Goal: Information Seeking & Learning: Learn about a topic

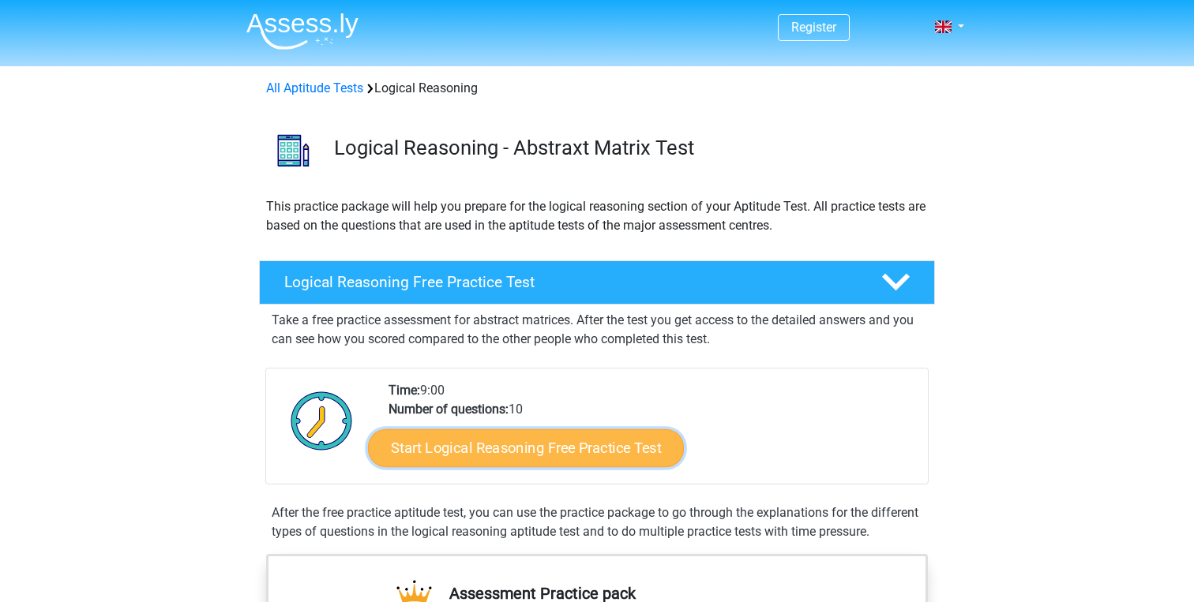
click at [464, 444] on link "Start Logical Reasoning Free Practice Test" at bounding box center [526, 448] width 316 height 38
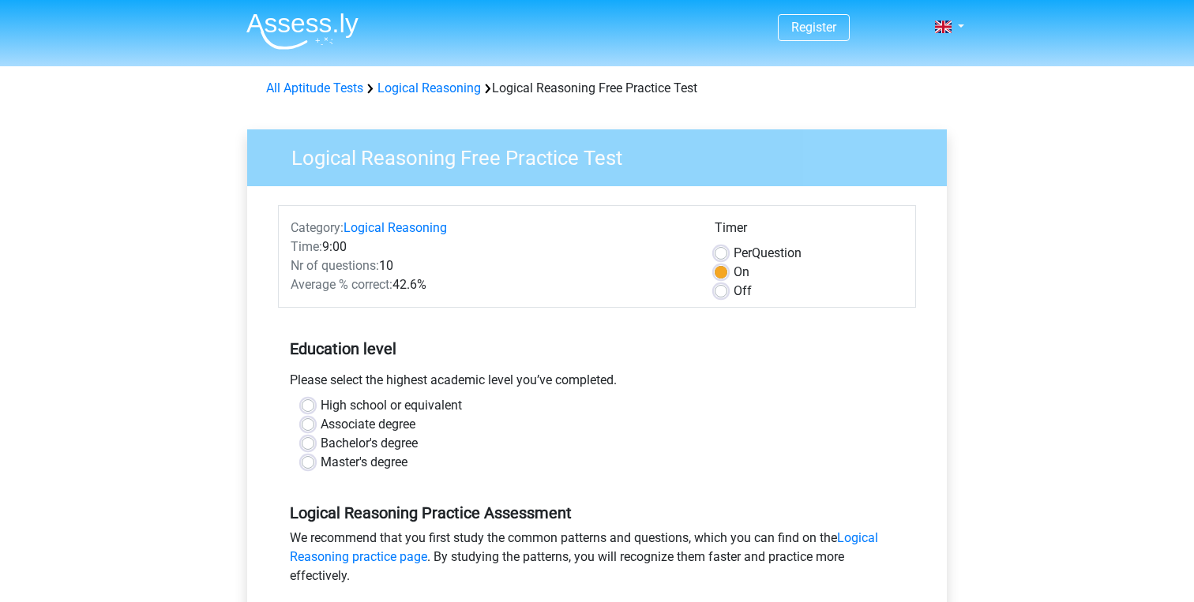
click at [368, 449] on label "Bachelor's degree" at bounding box center [369, 443] width 97 height 19
click at [314, 449] on input "Bachelor's degree" at bounding box center [308, 442] width 13 height 16
radio input "true"
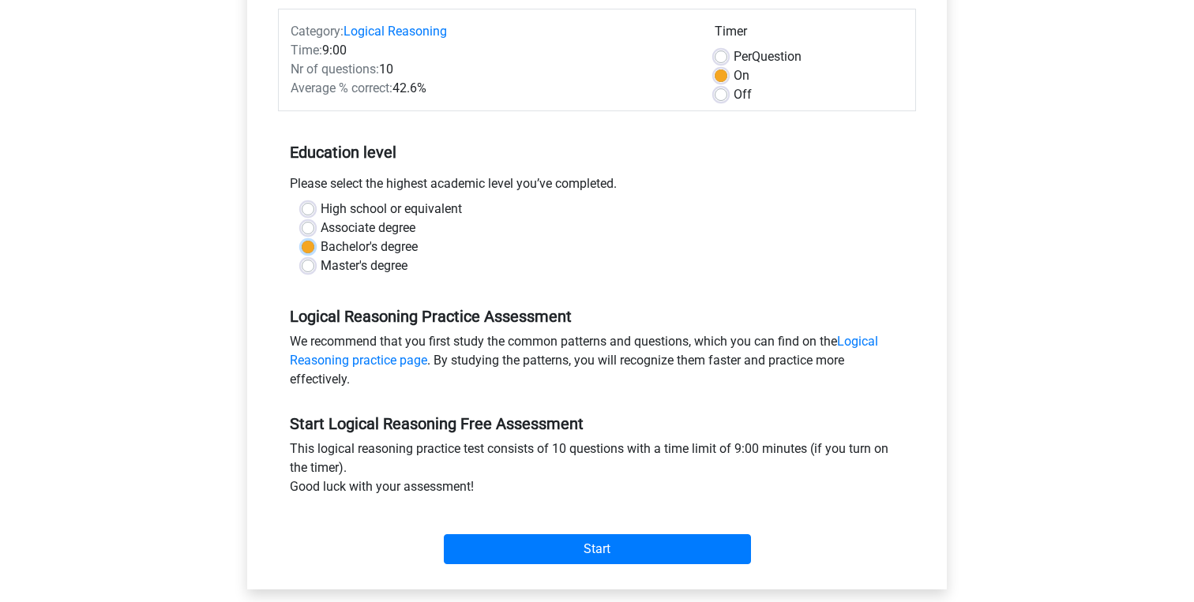
scroll to position [198, 0]
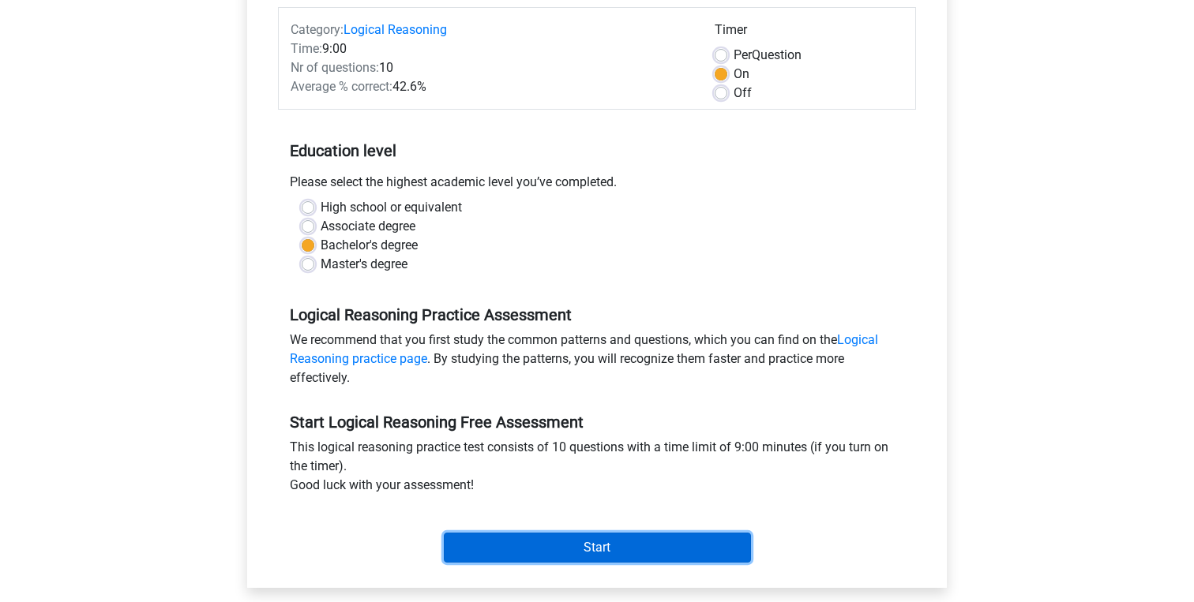
click at [529, 556] on input "Start" at bounding box center [597, 548] width 307 height 30
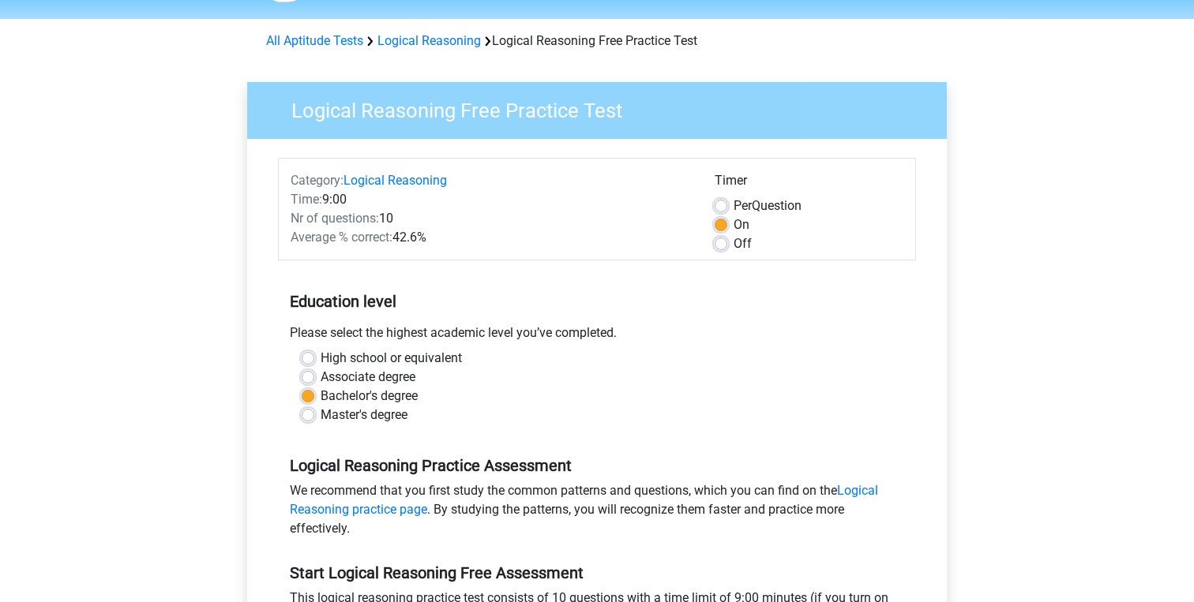
scroll to position [0, 0]
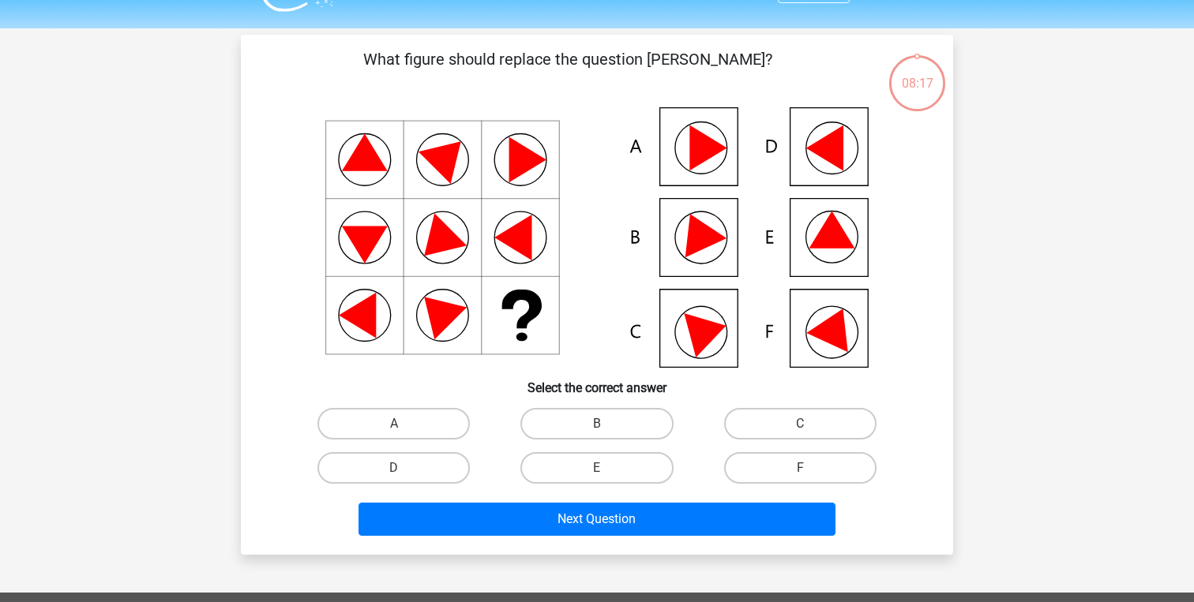
scroll to position [39, 0]
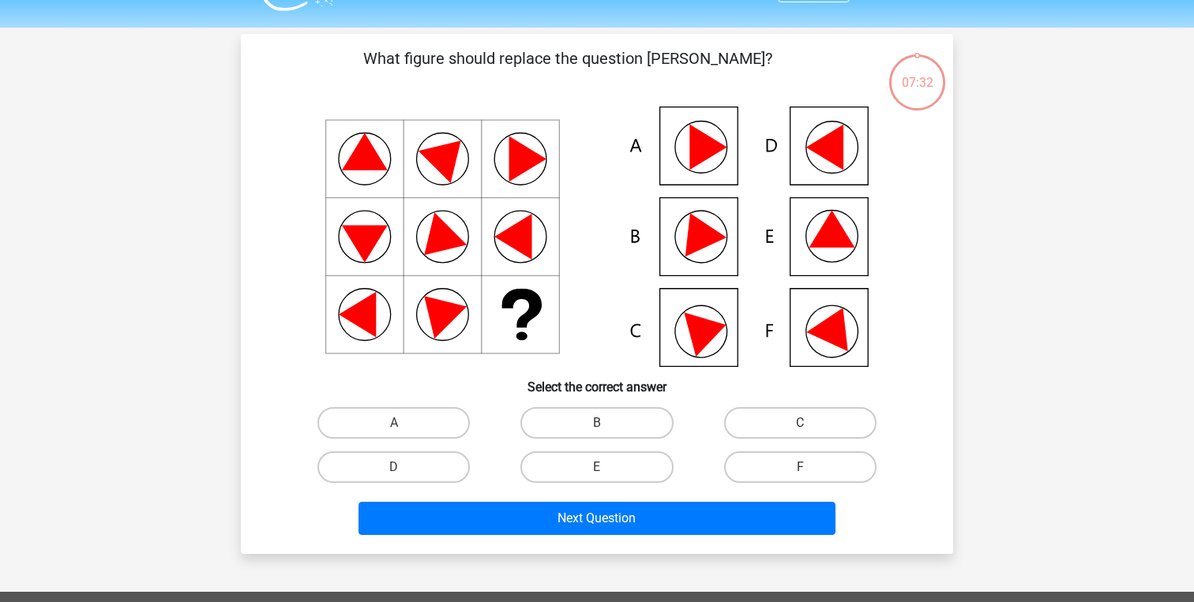
drag, startPoint x: 831, startPoint y: 341, endPoint x: 745, endPoint y: 182, distance: 181.6
click at [745, 182] on icon at bounding box center [597, 237] width 636 height 261
click at [719, 160] on icon at bounding box center [597, 237] width 636 height 261
click at [373, 422] on label "A" at bounding box center [393, 423] width 152 height 32
click at [394, 423] on input "A" at bounding box center [399, 428] width 10 height 10
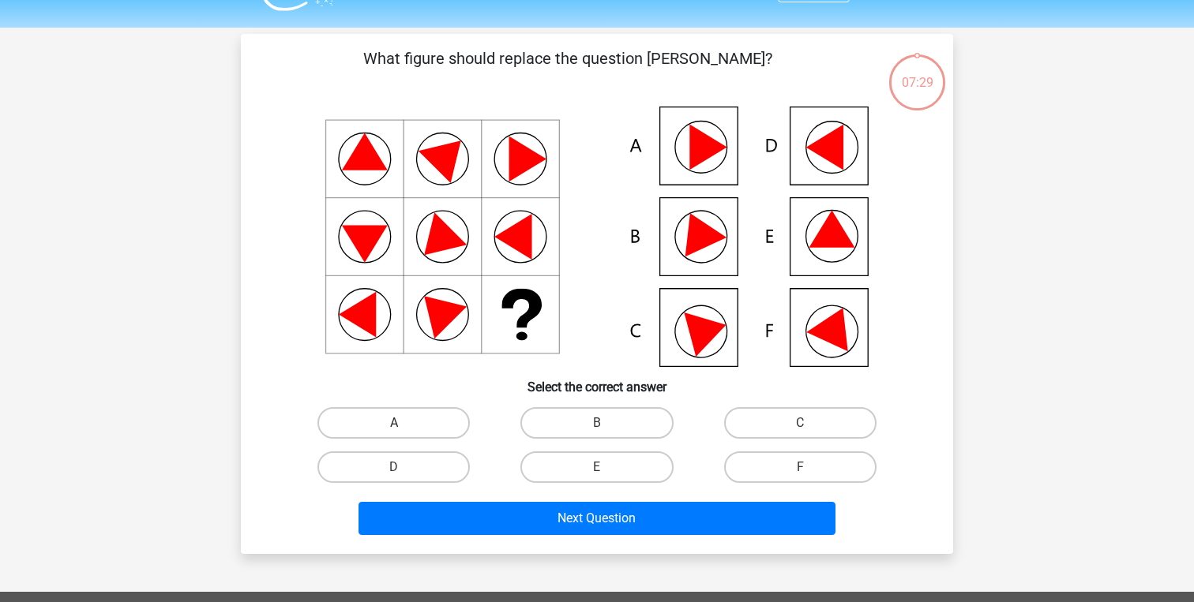
radio input "true"
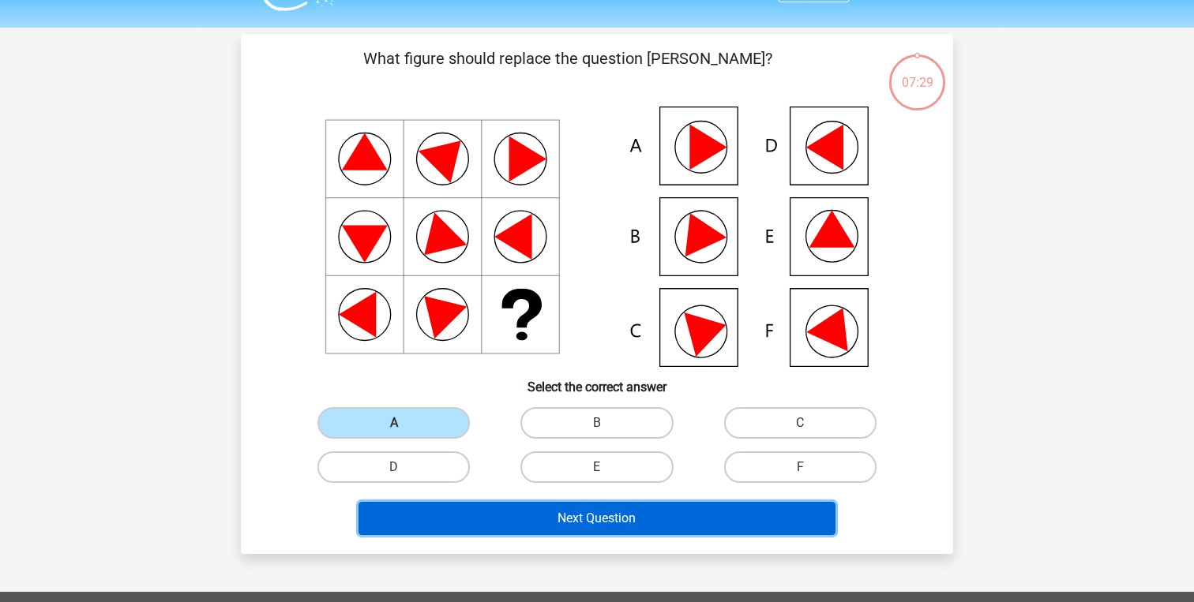
click at [460, 516] on button "Next Question" at bounding box center [597, 518] width 478 height 33
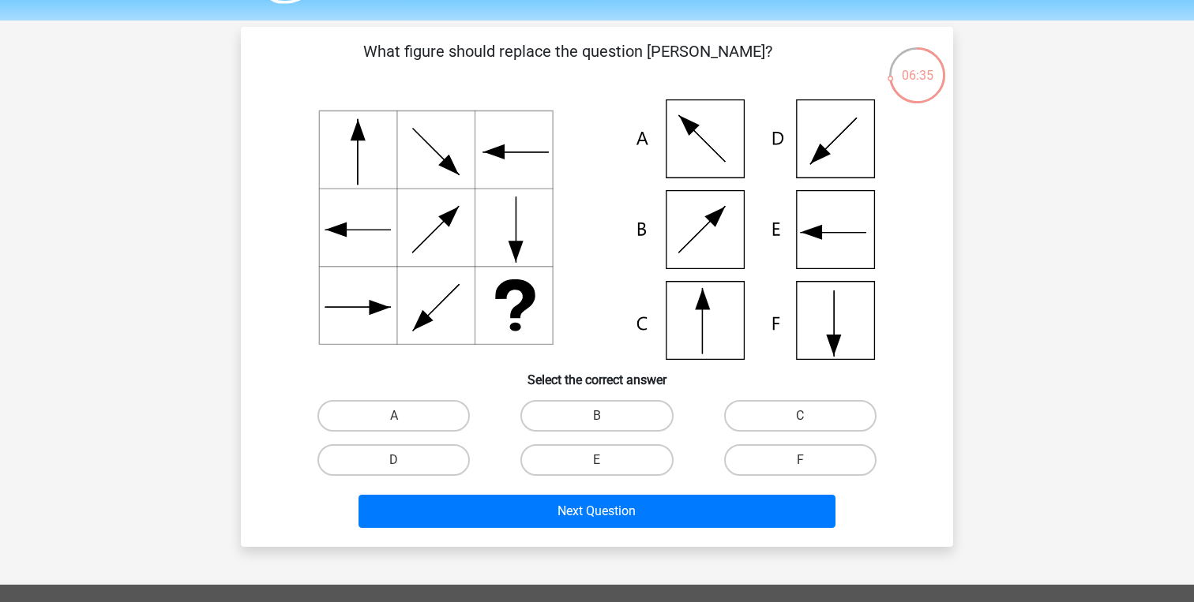
scroll to position [0, 0]
